Goal: Task Accomplishment & Management: Complete application form

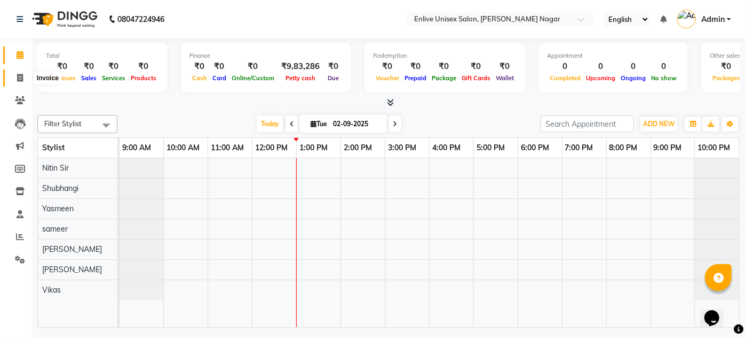
click at [17, 77] on icon at bounding box center [20, 78] width 6 height 8
select select "145"
select select "service"
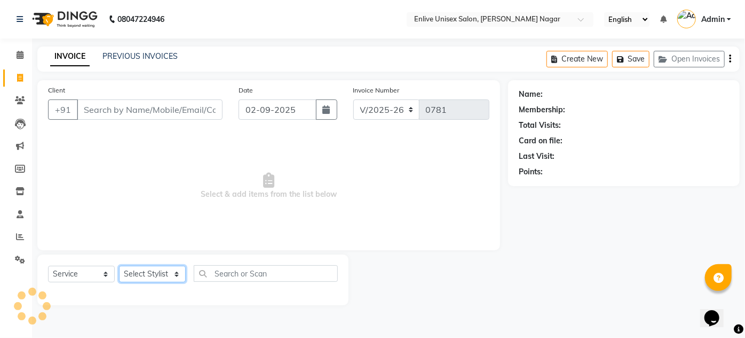
click at [158, 277] on select "Select Stylist" at bounding box center [152, 273] width 67 height 17
click at [144, 274] on select "Select Stylist" at bounding box center [152, 273] width 67 height 17
click at [145, 274] on select "Select Stylist" at bounding box center [152, 273] width 67 height 17
click at [97, 268] on select "Select Service Product Membership Package Voucher Prepaid Gift Card" at bounding box center [81, 273] width 67 height 17
drag, startPoint x: 178, startPoint y: 213, endPoint x: 163, endPoint y: 234, distance: 26.0
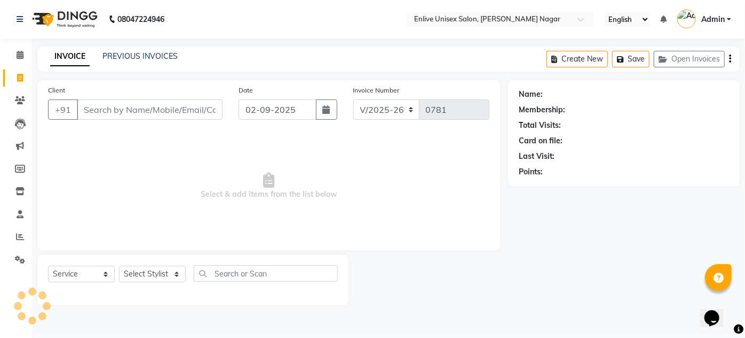
click at [178, 213] on span "Select & add items from the list below" at bounding box center [269, 185] width 442 height 107
click at [161, 271] on select "Select Stylist" at bounding box center [152, 273] width 67 height 17
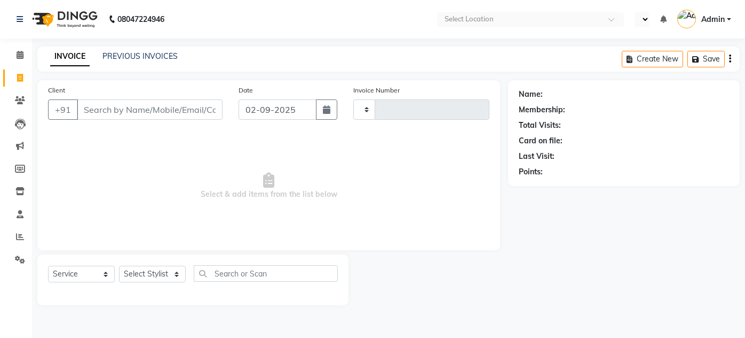
select select "service"
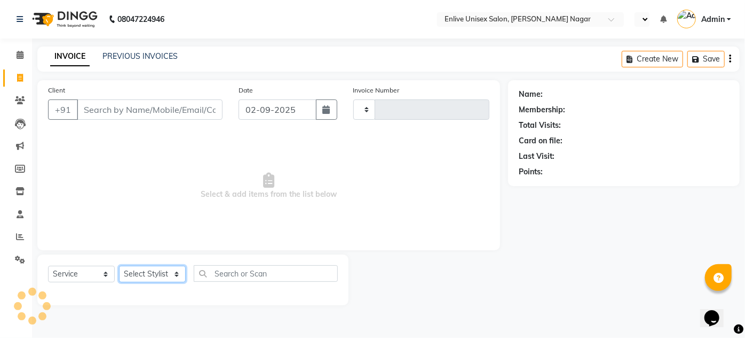
click at [143, 271] on select "Select Stylist" at bounding box center [152, 273] width 67 height 17
select select "en"
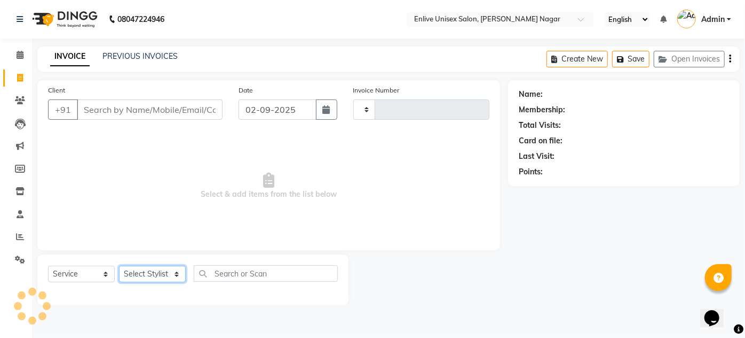
click at [144, 274] on select "Select Stylist" at bounding box center [152, 273] width 67 height 17
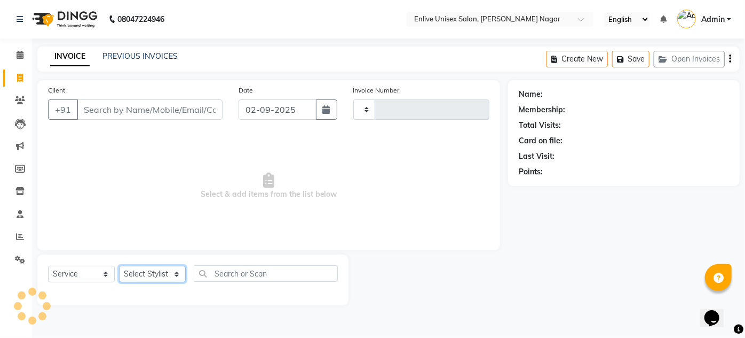
click at [144, 274] on select "Select Stylist" at bounding box center [152, 273] width 67 height 17
type input "0781"
select select "145"
click at [144, 274] on select "Select Stylist" at bounding box center [152, 273] width 67 height 17
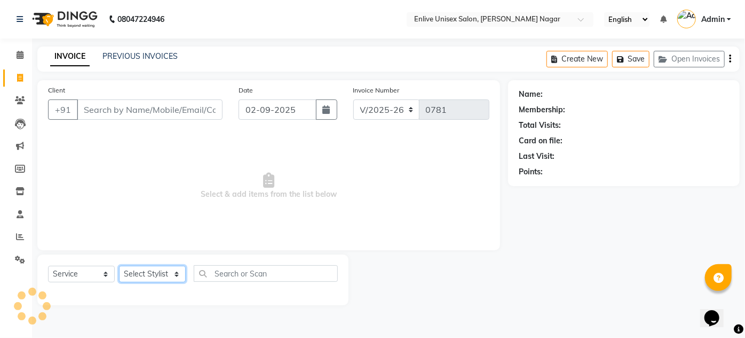
click at [144, 274] on select "Select Stylist [PERSON_NAME] [PERSON_NAME] Nitin Sir sameer [PERSON_NAME] [PERS…" at bounding box center [152, 273] width 67 height 17
select select "84222"
click at [119, 265] on select "Select Stylist [PERSON_NAME] [PERSON_NAME] Nitin Sir sameer [PERSON_NAME] [PERS…" at bounding box center [152, 273] width 67 height 17
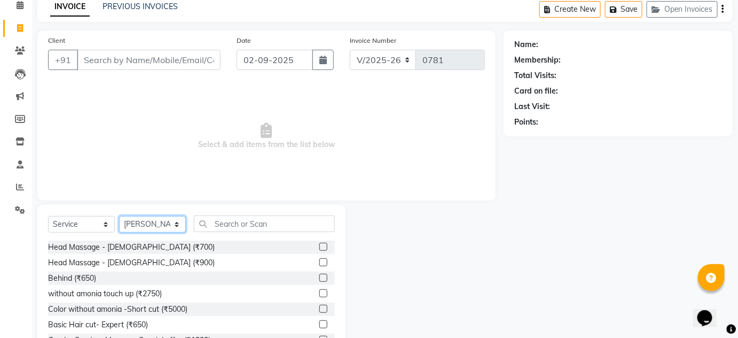
scroll to position [90, 0]
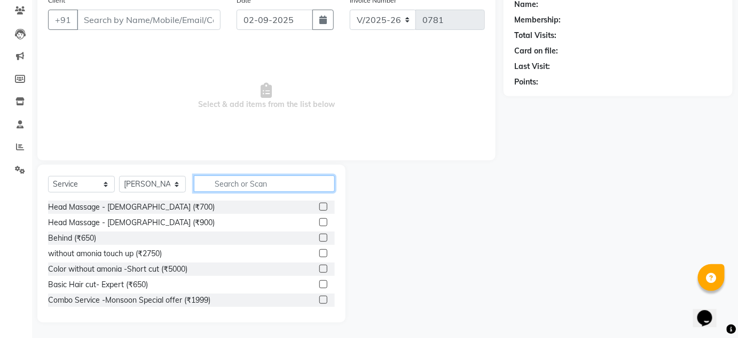
click at [245, 185] on input "text" at bounding box center [264, 183] width 141 height 17
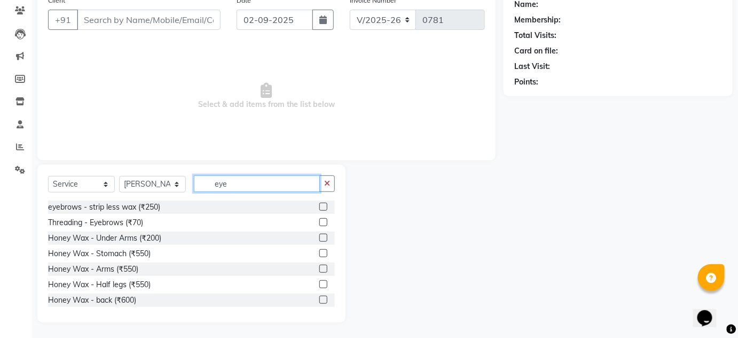
scroll to position [14, 0]
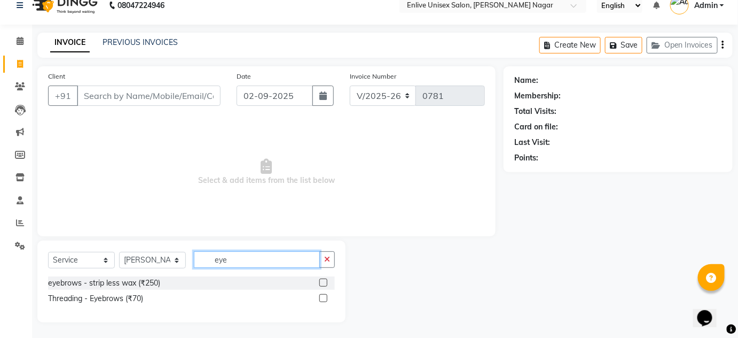
type input "eye"
click at [321, 294] on label at bounding box center [323, 298] width 8 height 8
click at [321, 295] on input "checkbox" at bounding box center [322, 298] width 7 height 7
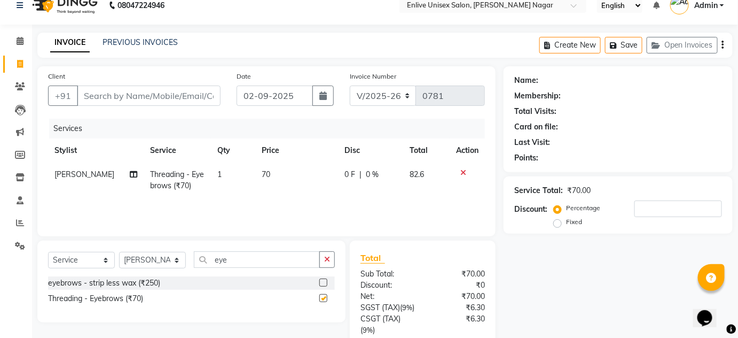
checkbox input "false"
click at [232, 251] on input "eye" at bounding box center [257, 259] width 126 height 17
type input "upp"
click at [326, 279] on label at bounding box center [323, 282] width 8 height 8
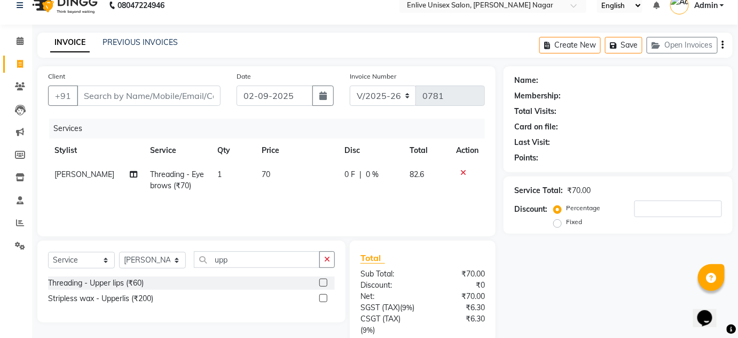
click at [326, 279] on input "checkbox" at bounding box center [322, 282] width 7 height 7
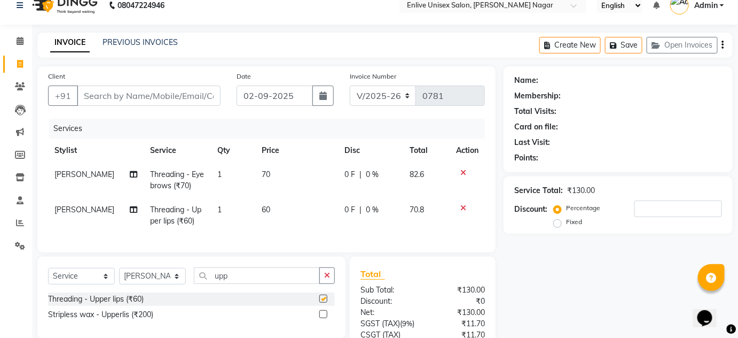
checkbox input "false"
click at [246, 284] on input "upp" at bounding box center [257, 275] width 126 height 17
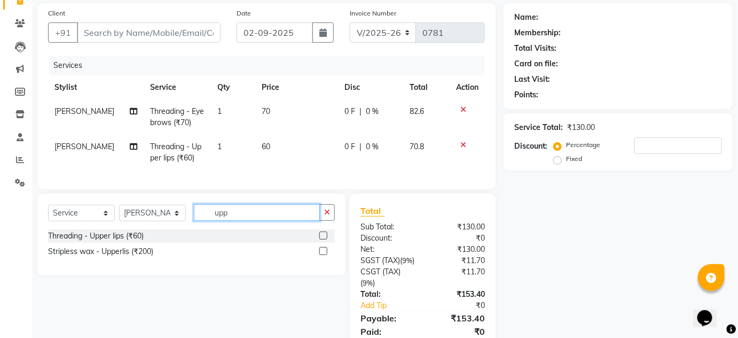
scroll to position [135, 0]
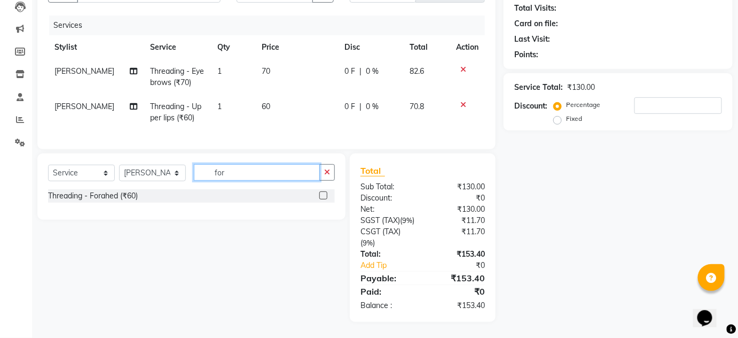
type input "for"
click at [323, 191] on label at bounding box center [323, 195] width 8 height 8
click at [323, 192] on input "checkbox" at bounding box center [322, 195] width 7 height 7
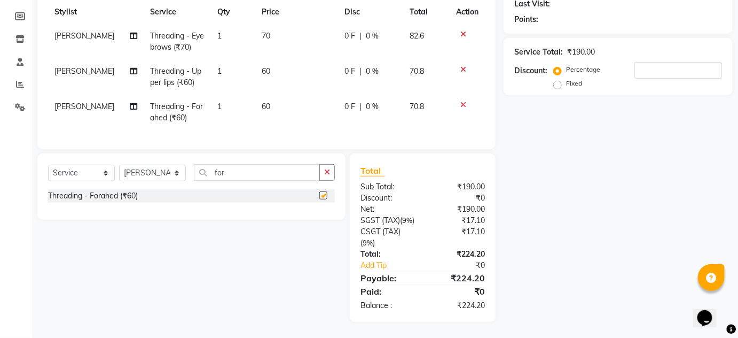
checkbox input "false"
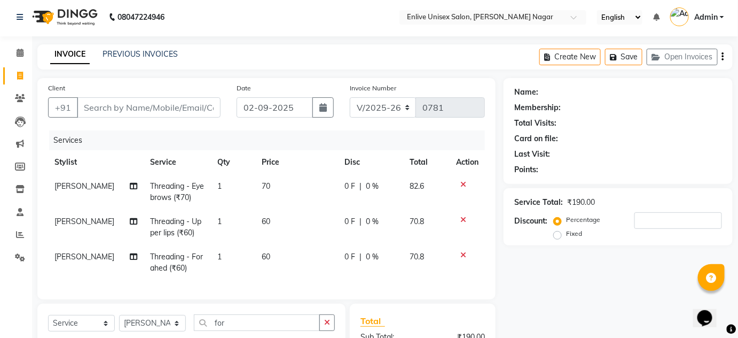
scroll to position [0, 0]
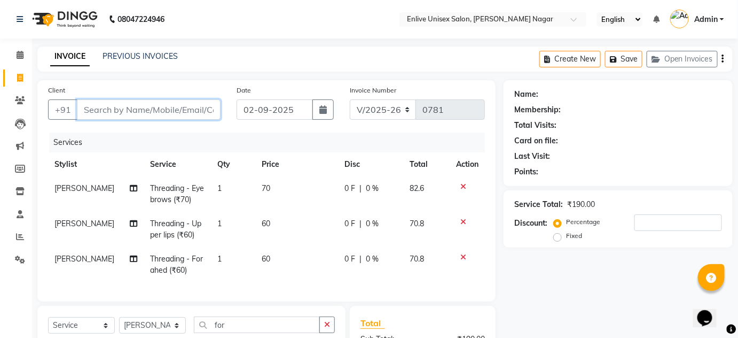
click at [125, 103] on input "Client" at bounding box center [149, 109] width 144 height 20
click at [101, 110] on input "Client" at bounding box center [149, 109] width 144 height 20
type input "7"
type input "0"
type input "7879118850"
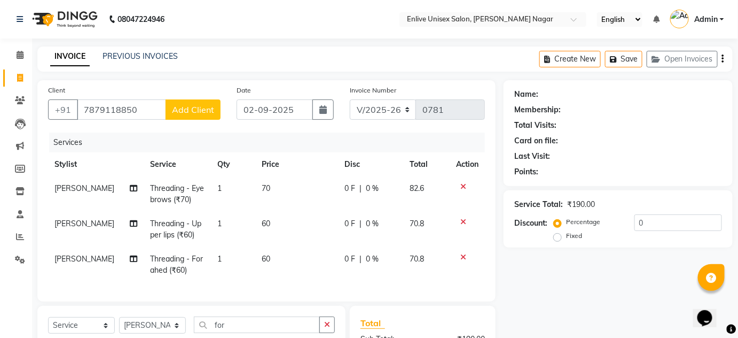
click at [191, 116] on button "Add Client" at bounding box center [193, 109] width 55 height 20
select select "22"
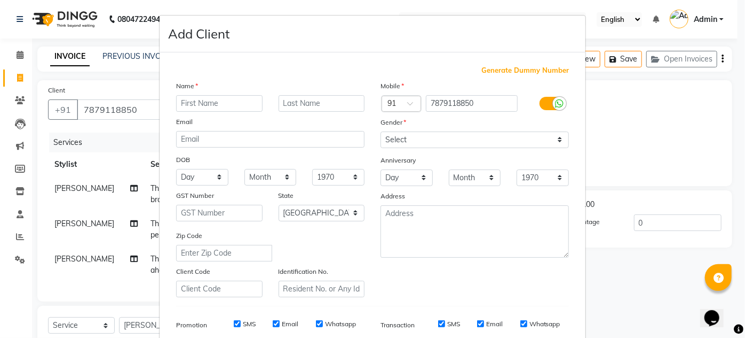
click at [198, 108] on input "text" at bounding box center [219, 103] width 87 height 17
type input "bharti"
click at [306, 98] on input "text" at bounding box center [322, 103] width 87 height 17
type input "."
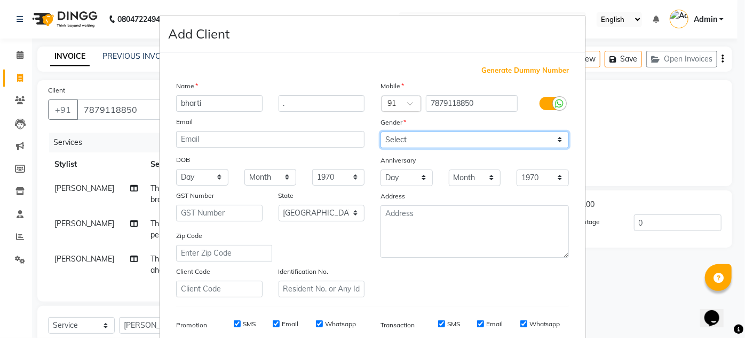
click at [409, 142] on select "Select [DEMOGRAPHIC_DATA] [DEMOGRAPHIC_DATA] Other Prefer Not To Say" at bounding box center [475, 139] width 189 height 17
select select "[DEMOGRAPHIC_DATA]"
click at [381, 131] on select "Select [DEMOGRAPHIC_DATA] [DEMOGRAPHIC_DATA] Other Prefer Not To Say" at bounding box center [475, 139] width 189 height 17
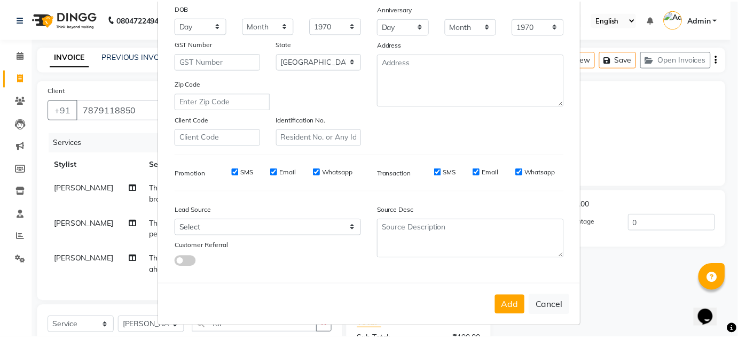
scroll to position [155, 0]
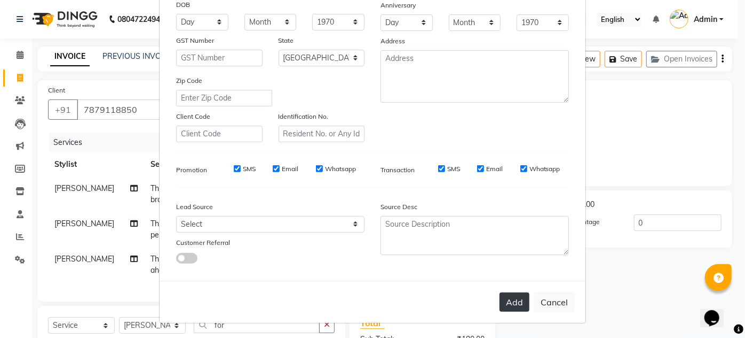
click at [500, 301] on button "Add" at bounding box center [515, 301] width 30 height 19
select select
select select "null"
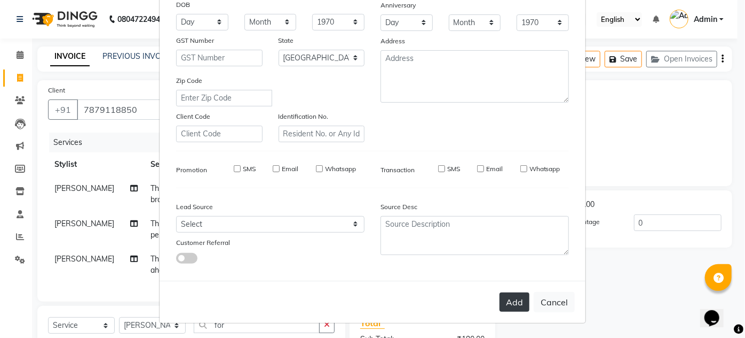
select select
checkbox input "false"
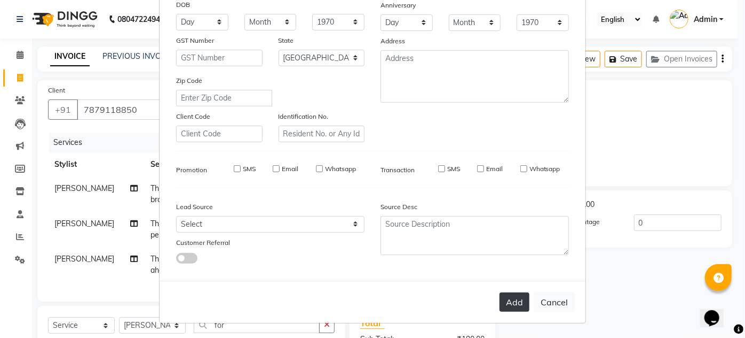
checkbox input "false"
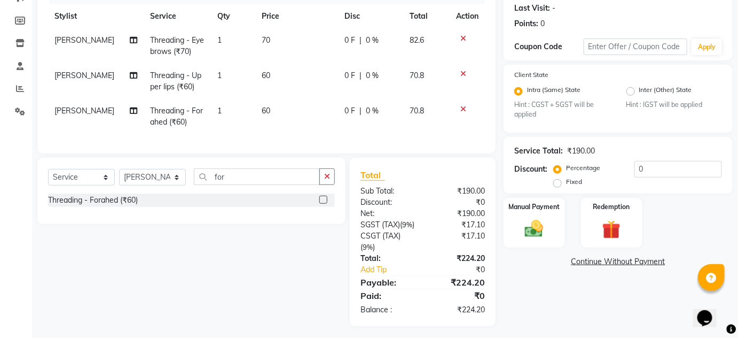
scroll to position [170, 0]
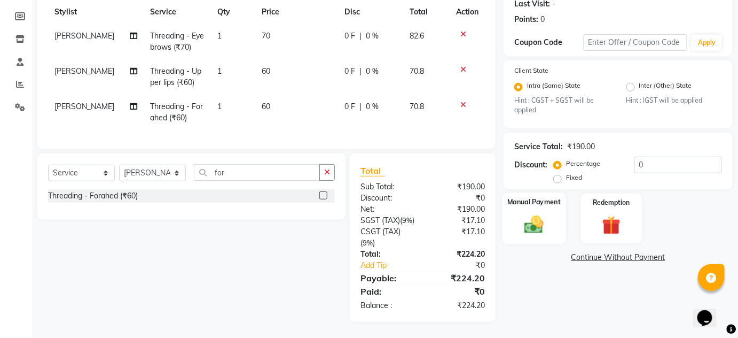
click at [541, 214] on img at bounding box center [534, 225] width 31 height 22
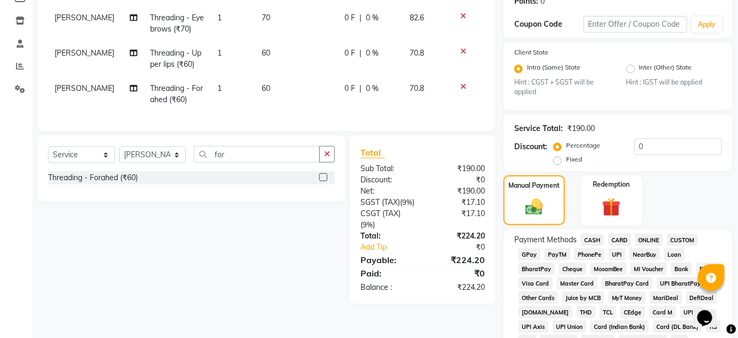
click at [638, 240] on span "ONLINE" at bounding box center [649, 239] width 28 height 12
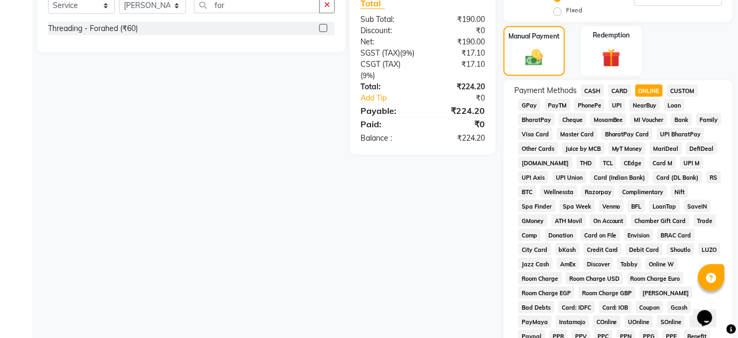
scroll to position [461, 0]
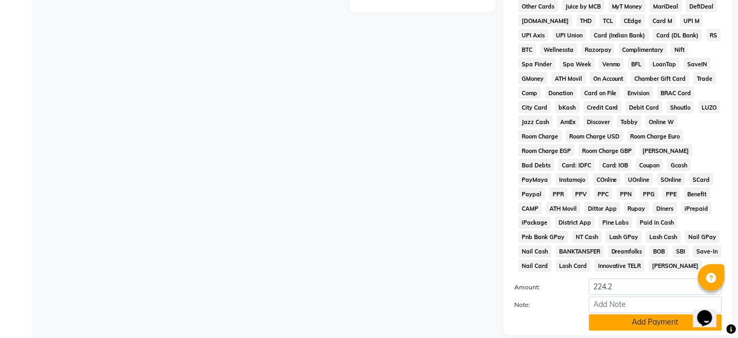
click at [614, 324] on button "Add Payment" at bounding box center [655, 322] width 133 height 17
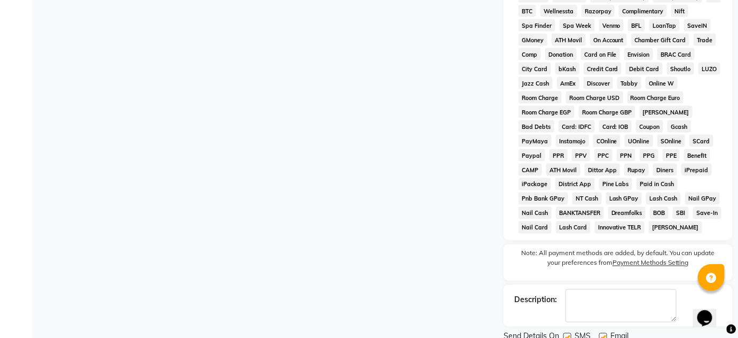
scroll to position [542, 0]
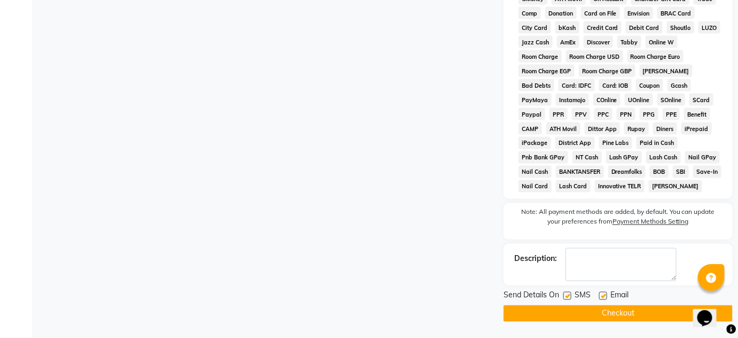
click at [643, 312] on button "Checkout" at bounding box center [618, 313] width 229 height 17
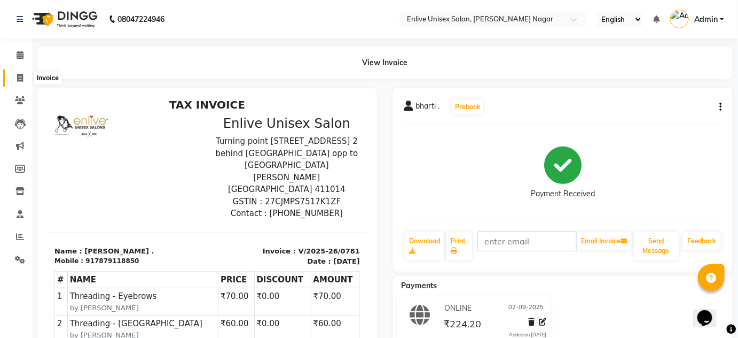
click at [20, 77] on icon at bounding box center [20, 78] width 6 height 8
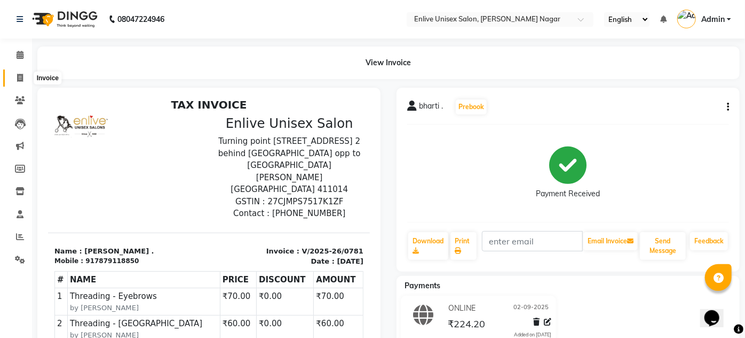
select select "service"
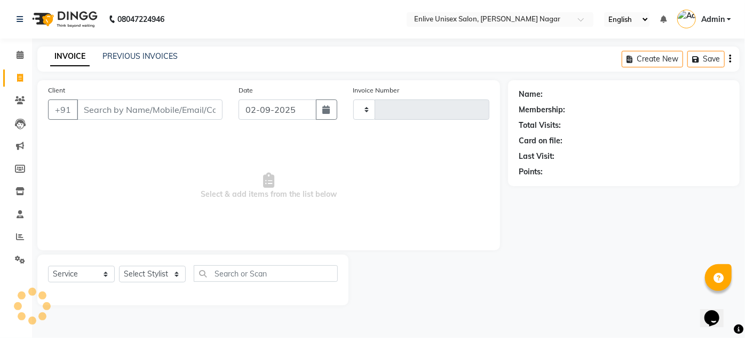
type input "0782"
select select "145"
